Goal: Information Seeking & Learning: Learn about a topic

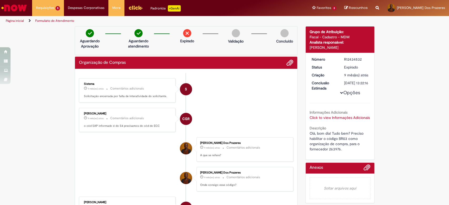
click at [23, 6] on img "Ir para a Homepage" at bounding box center [14, 8] width 27 height 11
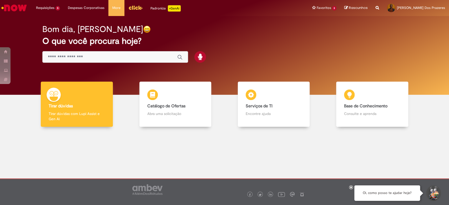
click at [98, 59] on input "Basta digitar aqui" at bounding box center [110, 57] width 124 height 6
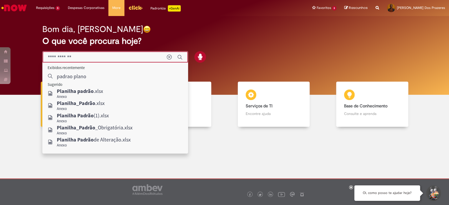
type input "**********"
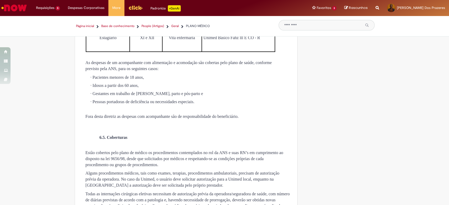
scroll to position [1021, 0]
click at [118, 31] on p "Básico Enfermaria" at bounding box center [108, 28] width 36 height 6
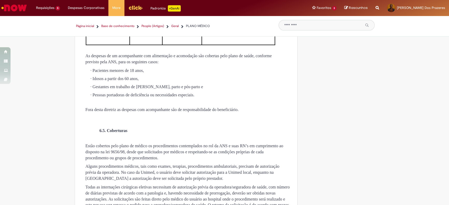
scroll to position [1028, 0]
click at [142, 14] on span "VII e VIII" at bounding box center [146, 11] width 17 height 4
click at [142, 27] on td "IX à XII" at bounding box center [146, 23] width 33 height 10
click at [221, 17] on td "Unimed Básico Fahz lll A - CO" at bounding box center [238, 13] width 73 height 10
click at [268, 17] on td "Unimed Básico Fahz lll A - CO" at bounding box center [238, 13] width 73 height 10
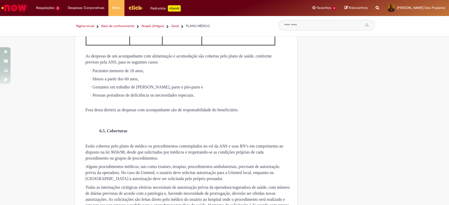
click at [131, 42] on p at bounding box center [146, 39] width 31 height 5
